Goal: Information Seeking & Learning: Learn about a topic

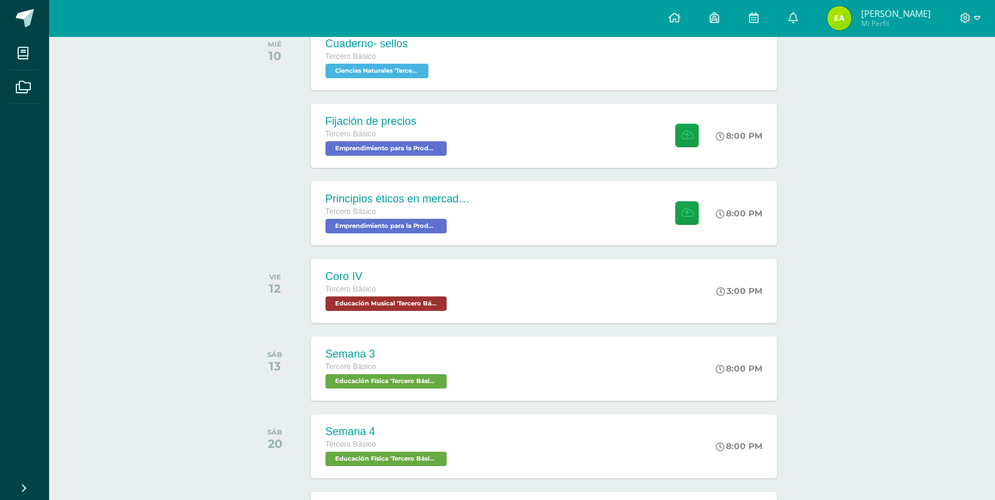
scroll to position [213, 0]
click at [237, 213] on div "todas las Actividades No tienes actividades Échale un vistazo a los demás perío…" at bounding box center [521, 406] width 597 height 999
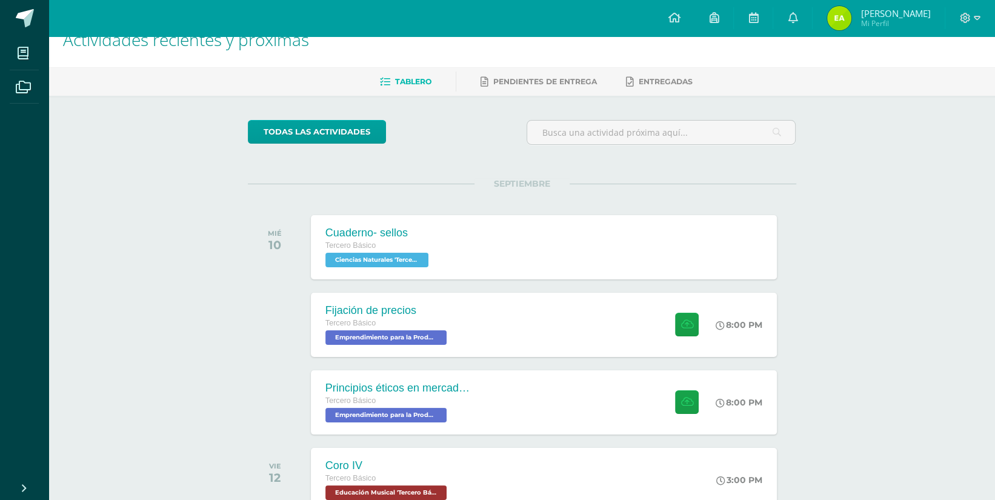
scroll to position [27, 0]
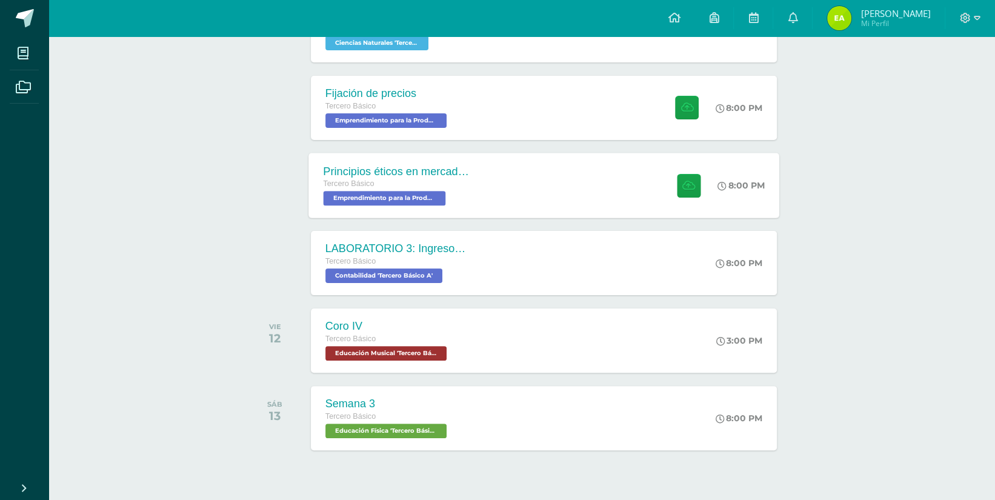
scroll to position [242, 0]
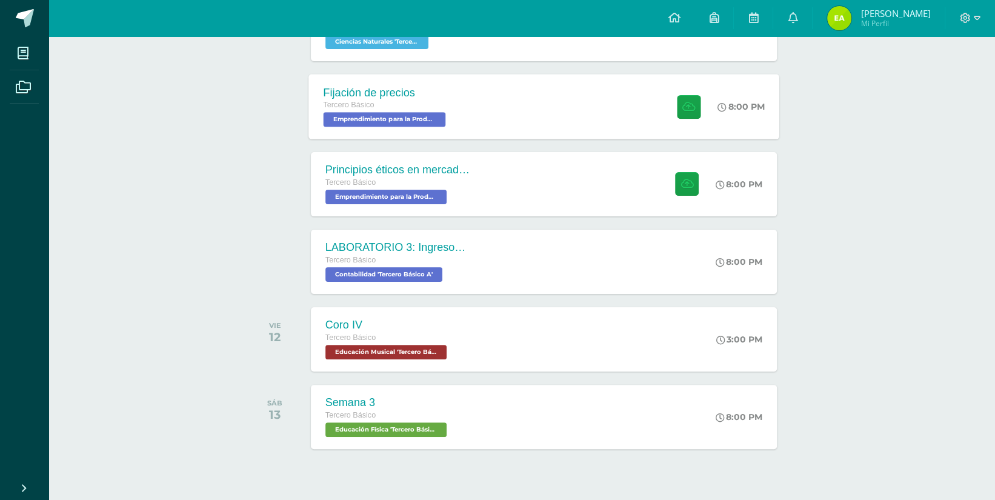
click at [572, 104] on div "Fijación de precios Tercero Básico Emprendimiento para la Productividad 'Tercer…" at bounding box center [543, 106] width 471 height 65
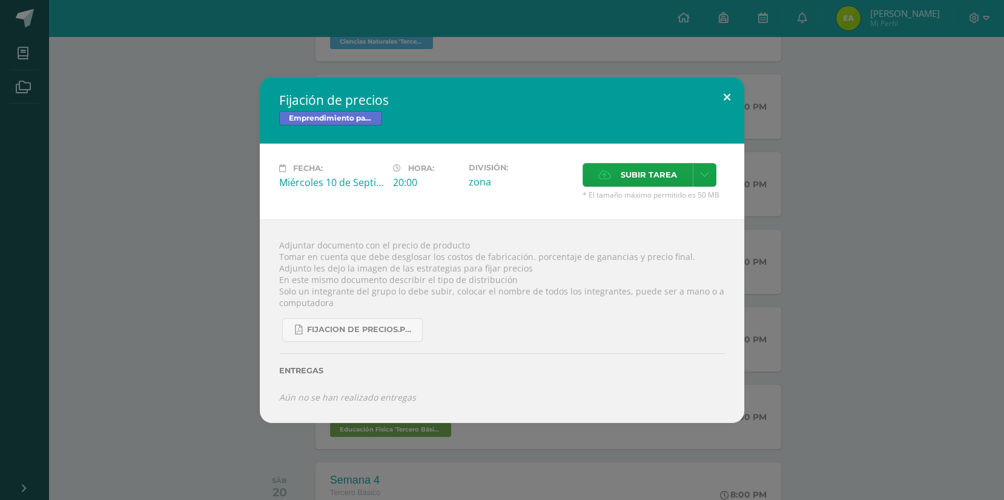
click at [724, 99] on button at bounding box center [727, 97] width 35 height 41
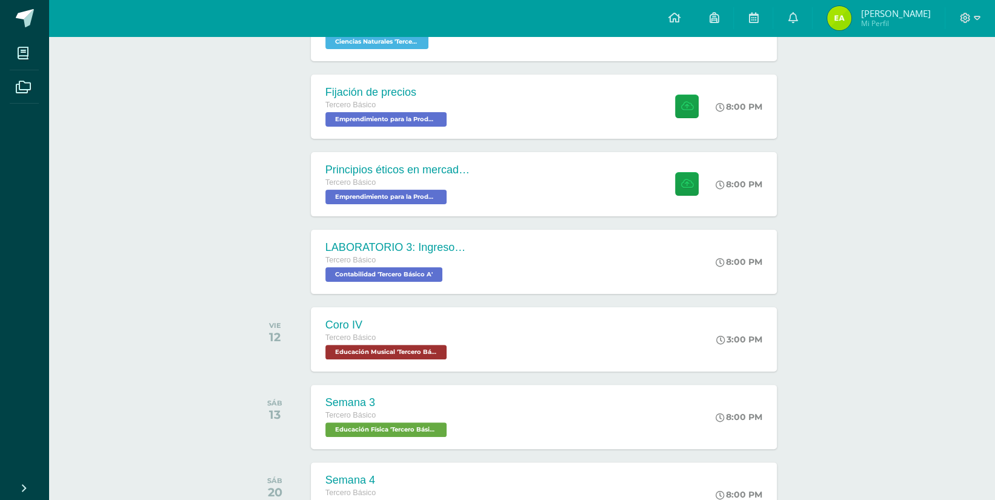
click at [853, 191] on div "Actividades recientes y próximas Tablero Pendientes de entrega Entregadas todas…" at bounding box center [521, 374] width 946 height 1160
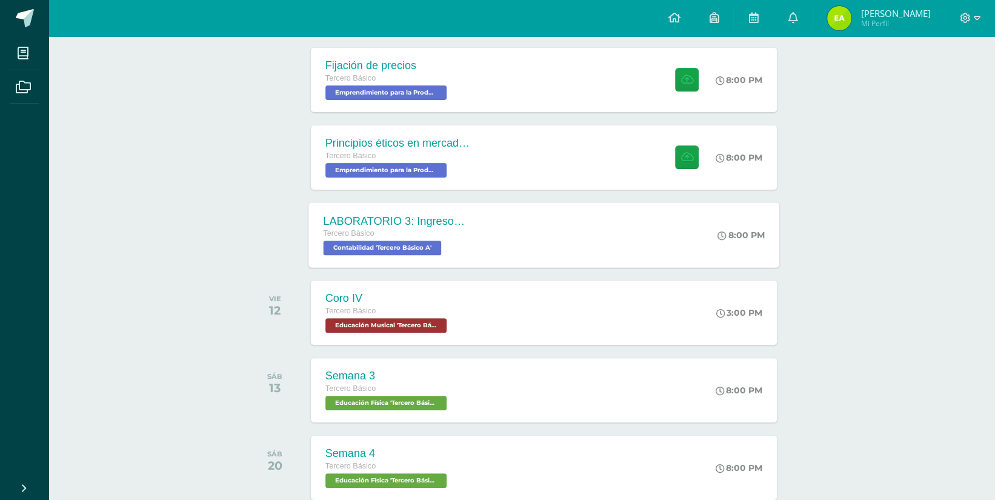
click at [572, 235] on div "LABORATORIO 3: Ingresos y deducciones laborales. Tercero Básico Contabilidad 'T…" at bounding box center [543, 234] width 471 height 65
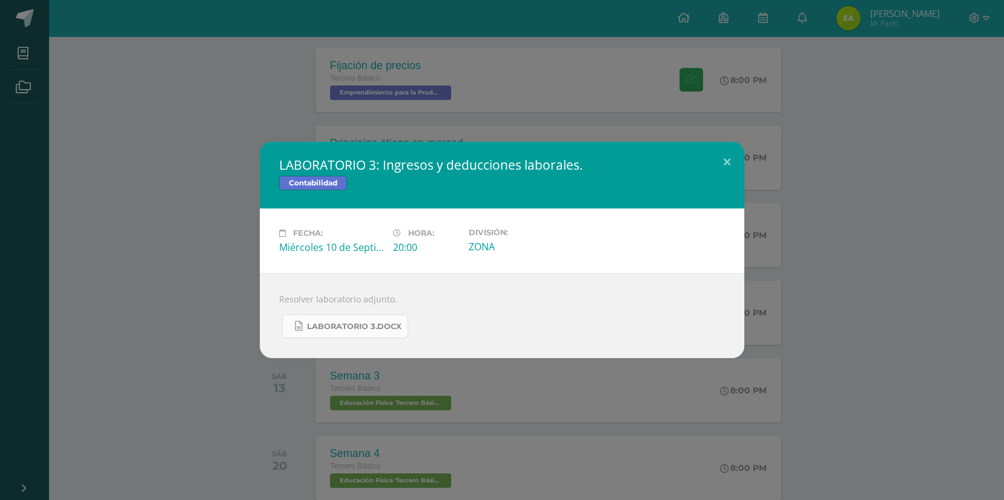
click at [385, 329] on span "LABORATORIO 3.docx" at bounding box center [354, 327] width 94 height 10
click at [729, 152] on button at bounding box center [727, 162] width 35 height 41
